Goal: Check status: Check status

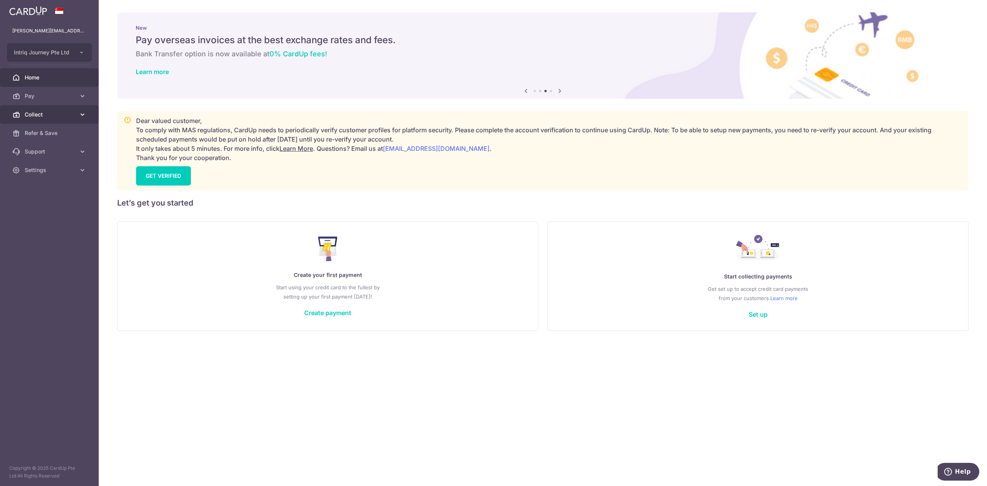
click at [48, 116] on span "Collect" at bounding box center [50, 115] width 51 height 8
click at [49, 133] on span "Dashboard" at bounding box center [50, 133] width 51 height 8
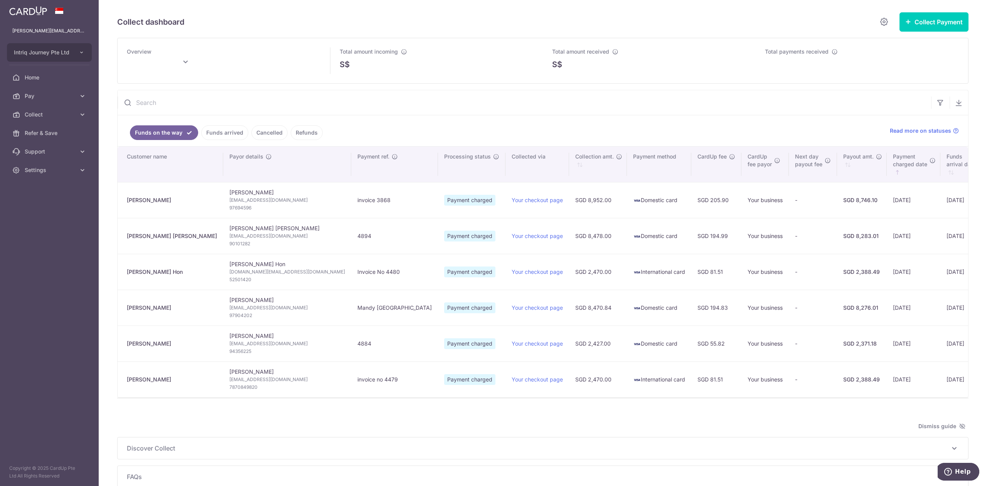
type input "[DATE]"
click at [226, 137] on link "Funds arrived" at bounding box center [224, 132] width 47 height 15
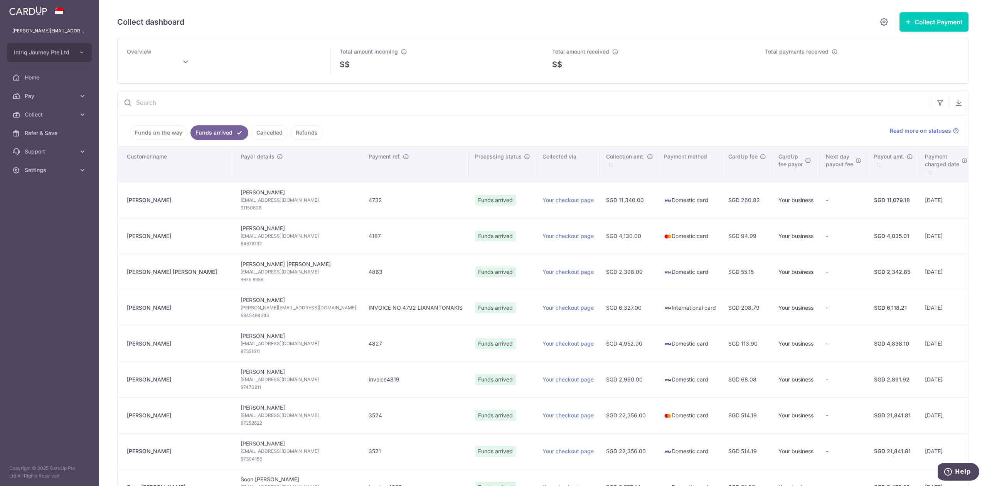
drag, startPoint x: 189, startPoint y: 309, endPoint x: 127, endPoint y: 309, distance: 61.7
click at [127, 309] on div "Nikolas Lianantonakis" at bounding box center [177, 308] width 101 height 8
copy div "Nikolas Lianantonakis"
type input "[DATE]"
drag, startPoint x: 174, startPoint y: 275, endPoint x: 126, endPoint y: 272, distance: 48.7
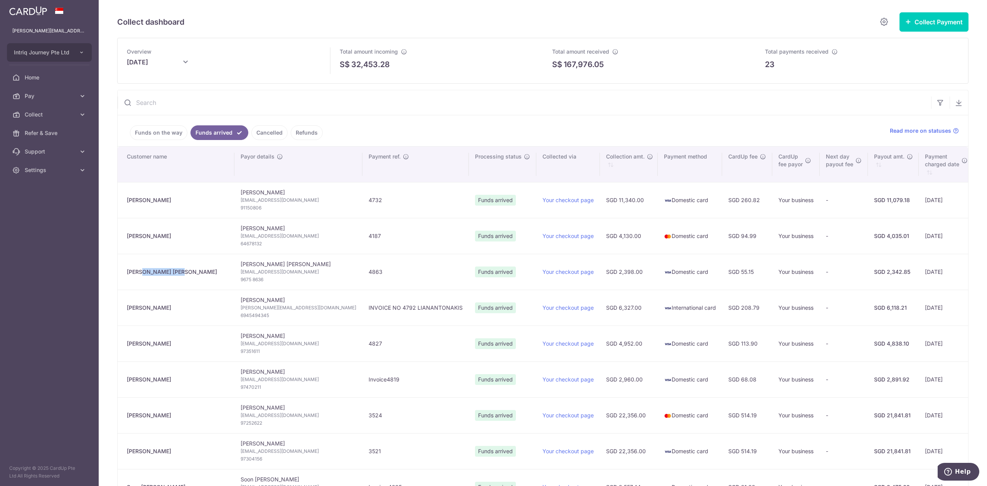
click at [126, 272] on td "Seng Poon Ong" at bounding box center [176, 272] width 117 height 36
copy div "Seng Poon Ong"
drag, startPoint x: 168, startPoint y: 238, endPoint x: 121, endPoint y: 239, distance: 47.1
click at [121, 239] on td "Benjamin Ong" at bounding box center [176, 236] width 117 height 36
copy div "Benjamin Ong"
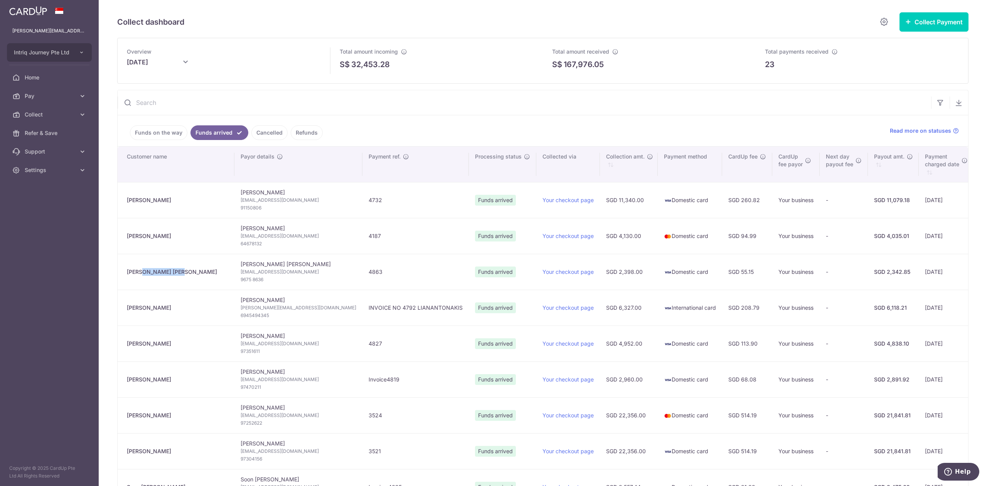
drag, startPoint x: 169, startPoint y: 201, endPoint x: 127, endPoint y: 199, distance: 41.7
click at [127, 199] on div "Wan Yong Lim" at bounding box center [177, 200] width 101 height 8
copy div "Wan Yong Lim"
click at [156, 130] on link "Funds on the way" at bounding box center [158, 132] width 57 height 15
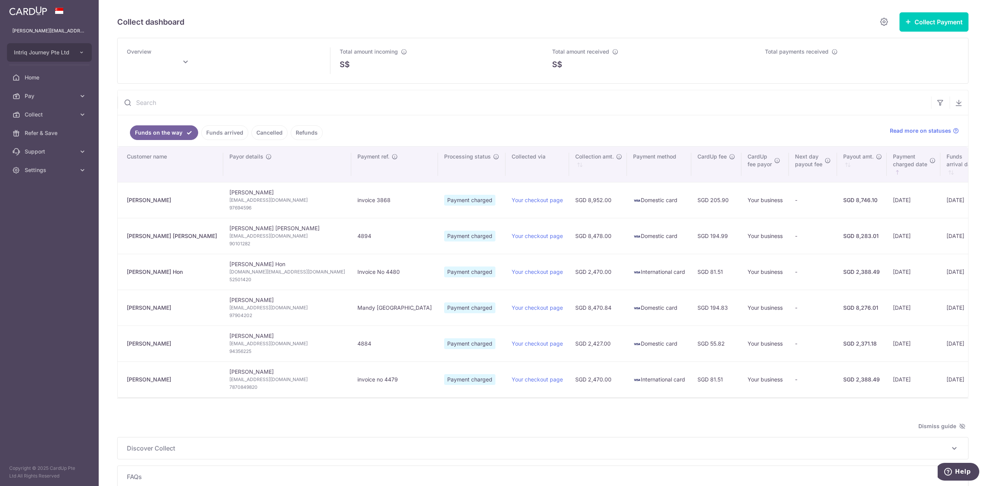
type input "[DATE]"
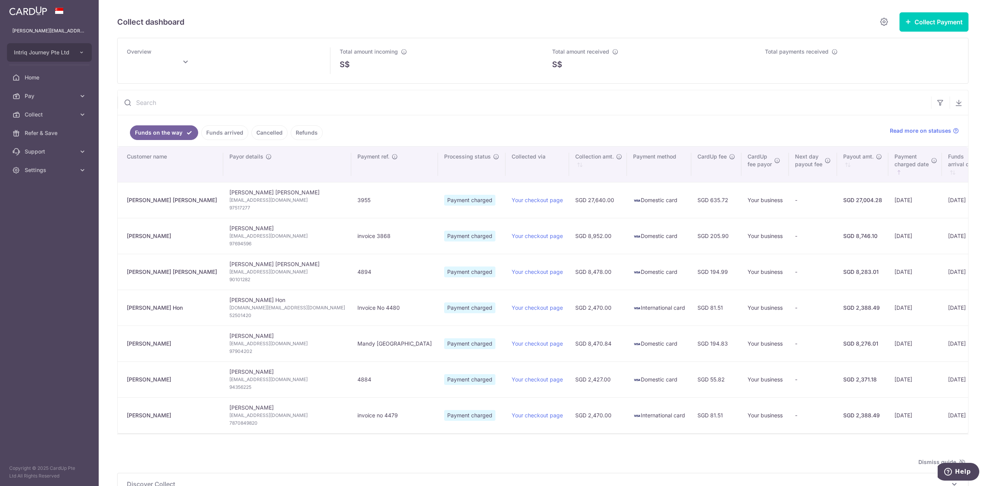
type input "[DATE]"
